Goal: Find specific page/section: Locate item on page

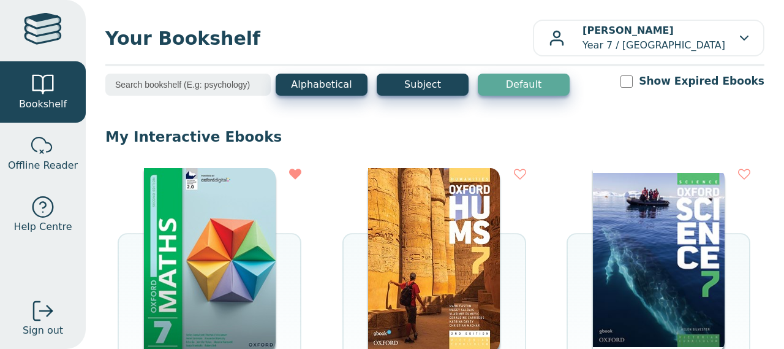
click at [415, 247] on img at bounding box center [434, 260] width 132 height 184
click at [465, 236] on img at bounding box center [434, 260] width 132 height 184
click at [498, 336] on div "INTERACTIVE EBOOK OXFORD HUMANITIES 7 VICTORIAN CURRCULUM OBOOK ASSESS 2E OPEN …" at bounding box center [434, 319] width 184 height 303
click at [481, 316] on img at bounding box center [434, 260] width 132 height 184
